Goal: Find specific page/section: Find specific page/section

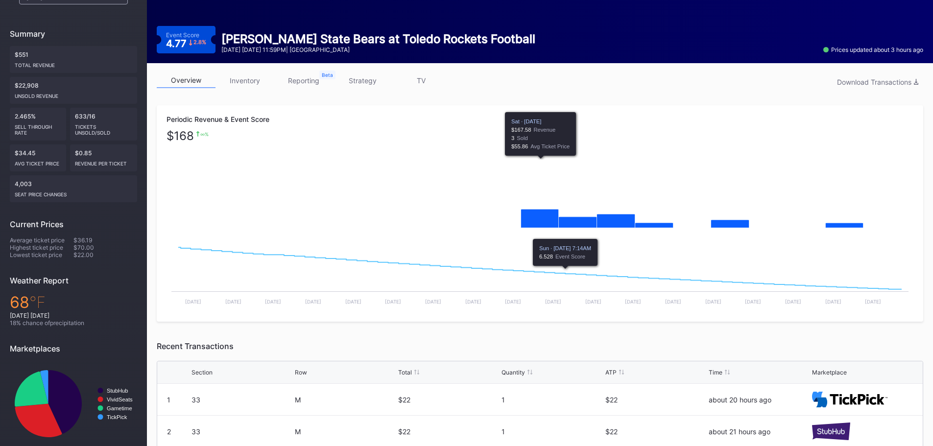
scroll to position [196, 0]
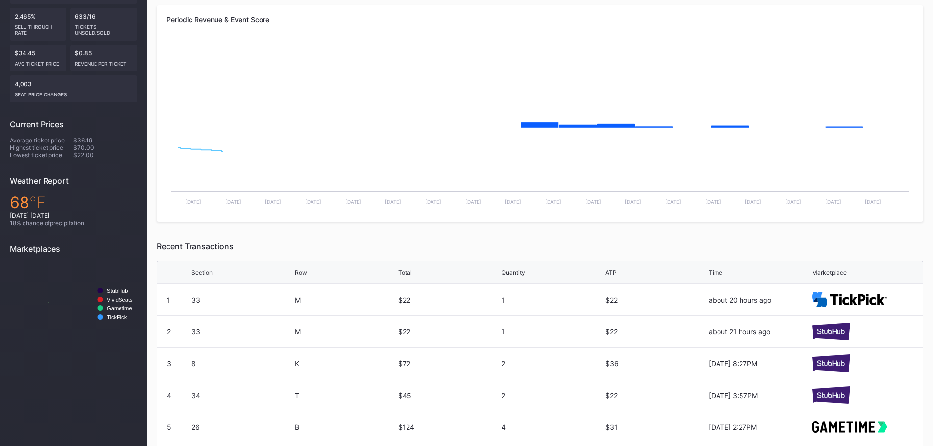
scroll to position [196, 0]
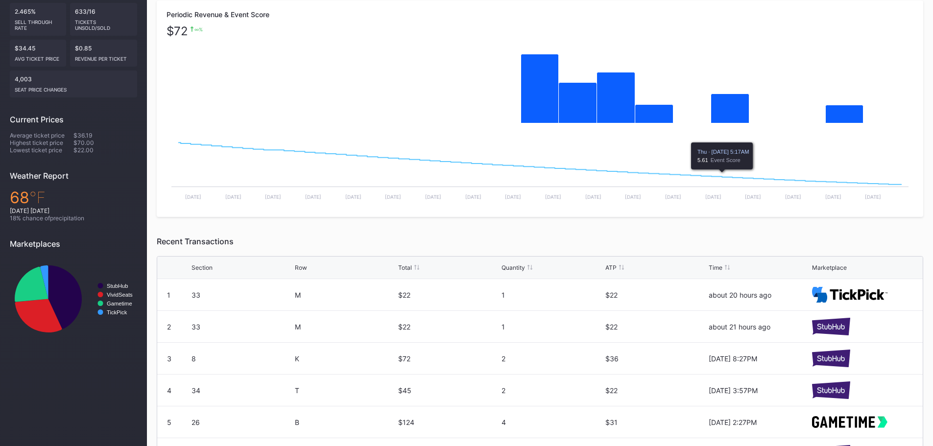
drag, startPoint x: 718, startPoint y: 172, endPoint x: 736, endPoint y: 42, distance: 132.0
click at [736, 42] on rect "Chart title" at bounding box center [539, 85] width 747 height 98
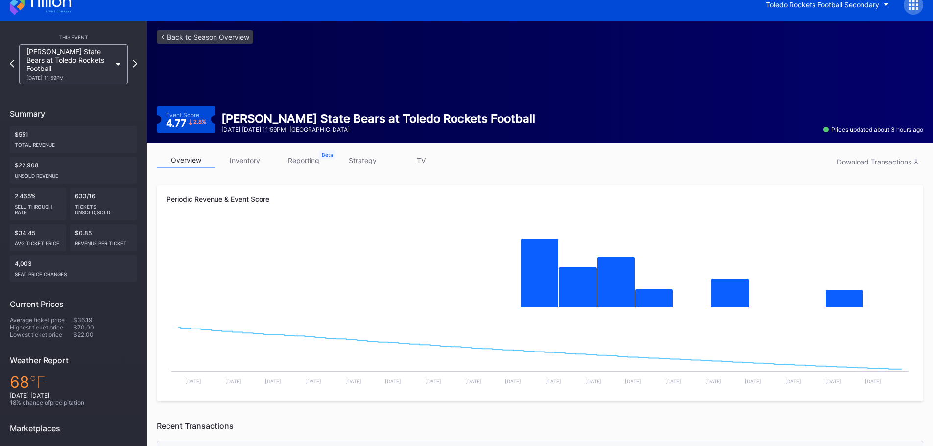
scroll to position [0, 0]
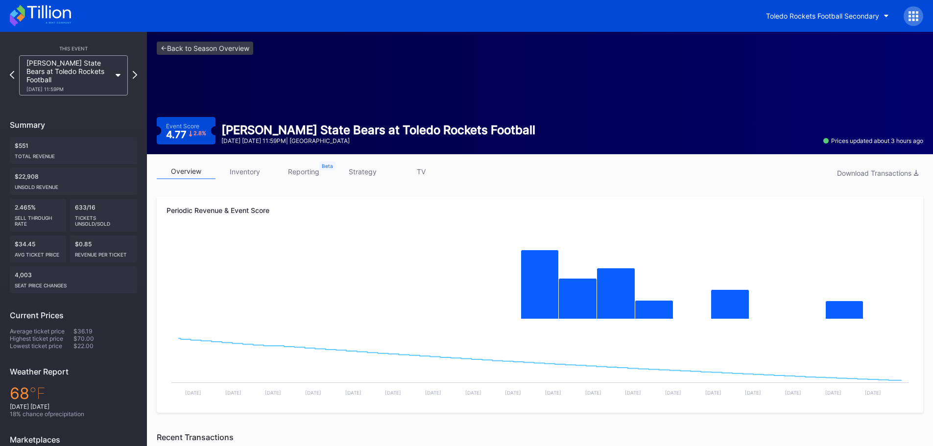
click at [557, 15] on div "Toledo Rockets Football Secondary" at bounding box center [466, 16] width 933 height 32
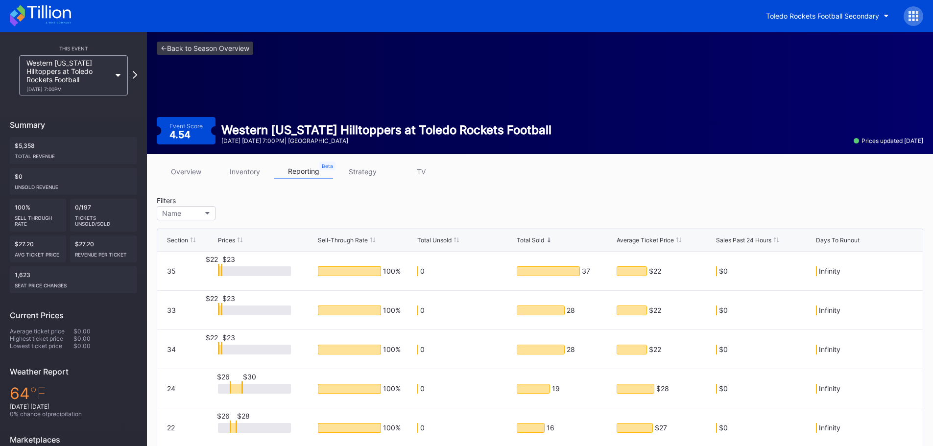
click at [574, 12] on div "Toledo Rockets Football Secondary" at bounding box center [466, 16] width 933 height 32
click at [188, 169] on link "overview" at bounding box center [186, 171] width 59 height 15
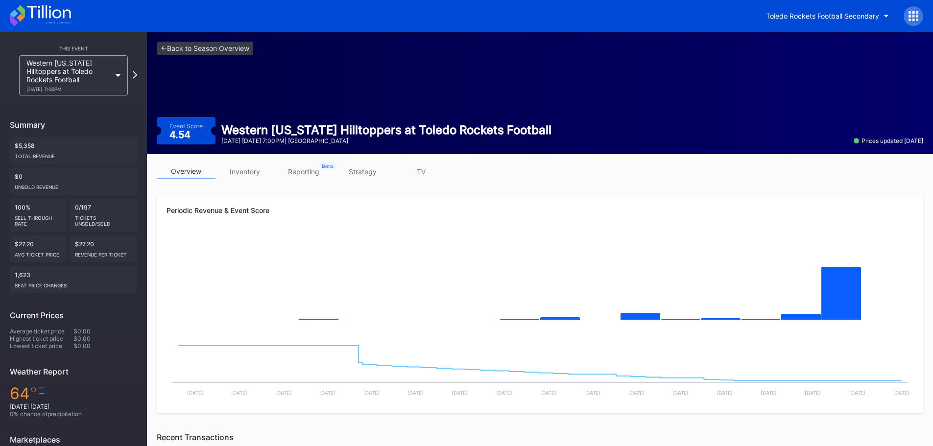
click at [716, 15] on div "Toledo Rockets Football Secondary" at bounding box center [466, 16] width 933 height 32
click at [712, 10] on div "Toledo Rockets Football Secondary" at bounding box center [466, 16] width 933 height 32
